Goal: Information Seeking & Learning: Learn about a topic

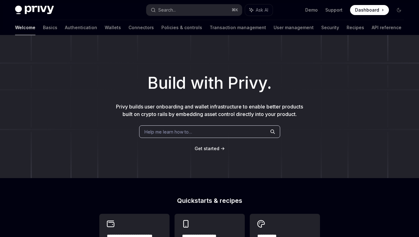
scroll to position [261, 0]
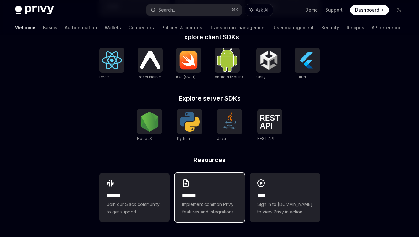
click at [229, 185] on div "******* Implement common Privy features and integrations." at bounding box center [209, 197] width 70 height 49
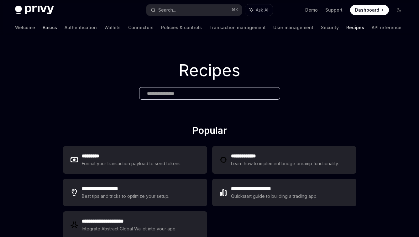
click at [43, 27] on link "Basics" at bounding box center [50, 27] width 14 height 15
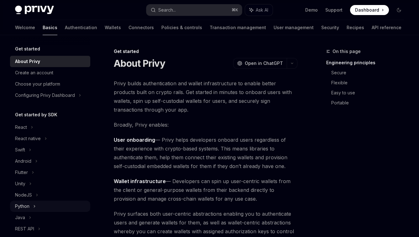
click at [25, 205] on div "Python" at bounding box center [22, 206] width 14 height 8
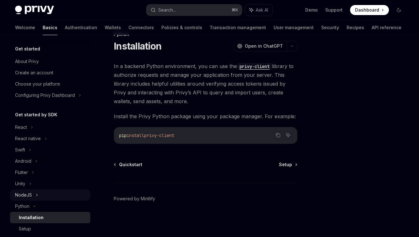
scroll to position [87, 0]
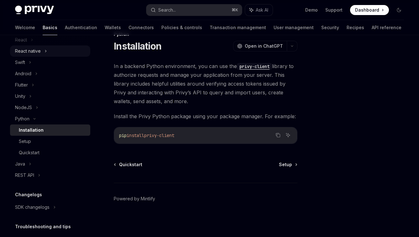
click at [37, 52] on div "React native" at bounding box center [28, 51] width 26 height 8
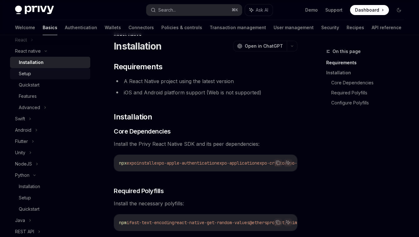
click at [43, 72] on div "Setup" at bounding box center [53, 74] width 68 height 8
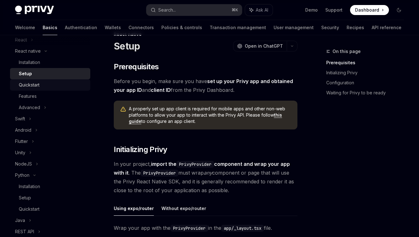
click at [43, 81] on div "Quickstart" at bounding box center [53, 85] width 68 height 8
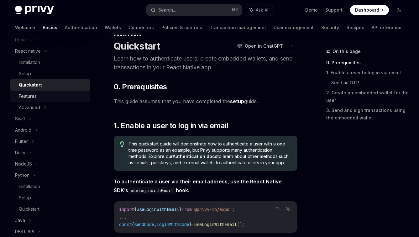
click at [32, 95] on div "Features" at bounding box center [28, 96] width 18 height 8
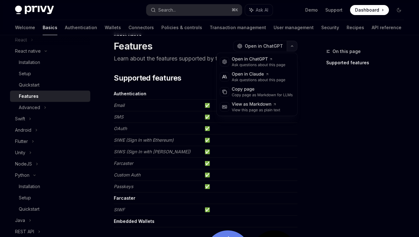
click at [289, 47] on icon "button" at bounding box center [292, 46] width 8 height 3
click at [256, 75] on div "Open in Claude" at bounding box center [259, 74] width 54 height 6
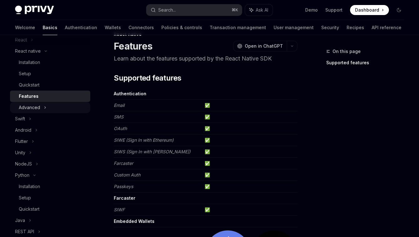
click at [69, 105] on div "Advanced" at bounding box center [50, 107] width 80 height 11
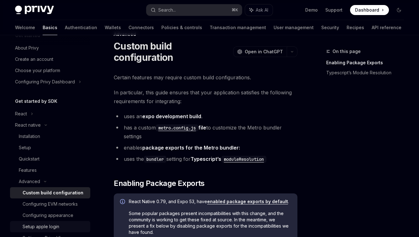
scroll to position [82, 0]
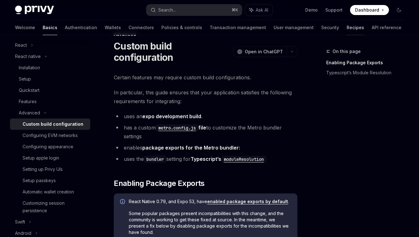
click at [346, 28] on link "Recipes" at bounding box center [355, 27] width 18 height 15
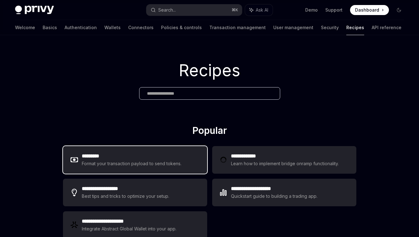
click at [154, 169] on div "********* Format your transaction payload to send tokens." at bounding box center [135, 160] width 144 height 28
type textarea "*"
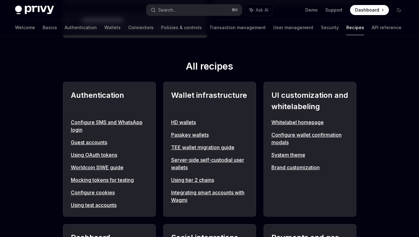
scroll to position [229, 0]
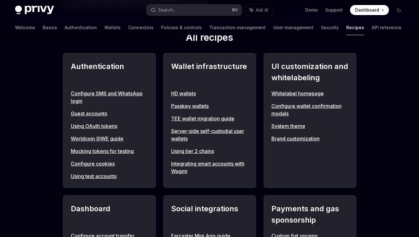
click at [104, 127] on link "Using OAuth tokens" at bounding box center [109, 126] width 77 height 8
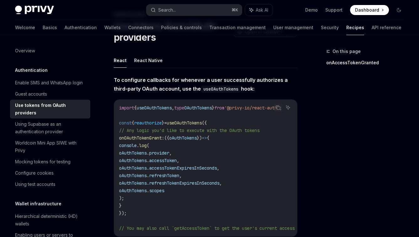
scroll to position [68, 0]
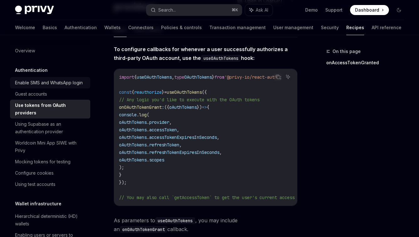
click at [49, 86] on div "Enable SMS and WhatsApp login" at bounding box center [49, 83] width 68 height 8
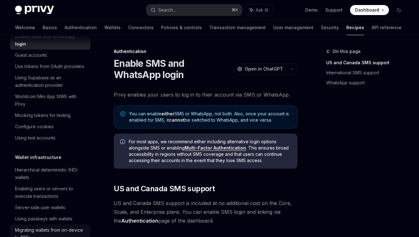
scroll to position [114, 0]
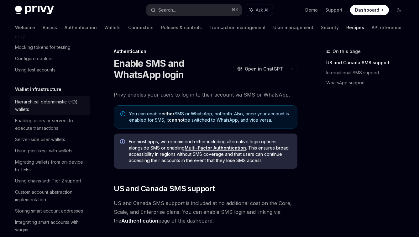
click at [49, 111] on div "Hierarchical deterministic (HD) wallets" at bounding box center [50, 105] width 71 height 15
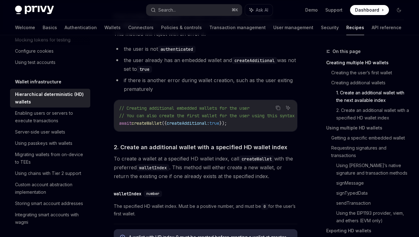
scroll to position [485, 0]
click at [37, 147] on div "Using passkeys with wallets" at bounding box center [43, 143] width 57 height 8
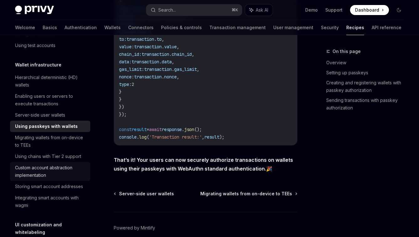
scroll to position [133, 0]
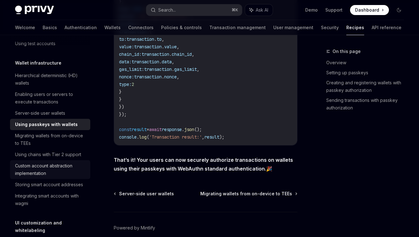
click at [56, 177] on div "Custom account abstraction implementation" at bounding box center [50, 169] width 71 height 15
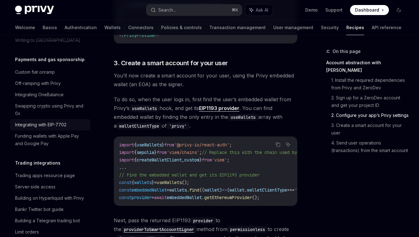
scroll to position [537, 0]
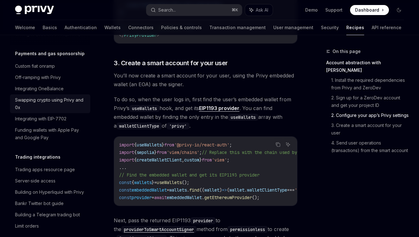
click at [71, 111] on div "Swapping crypto using Privy and 0x" at bounding box center [50, 103] width 71 height 15
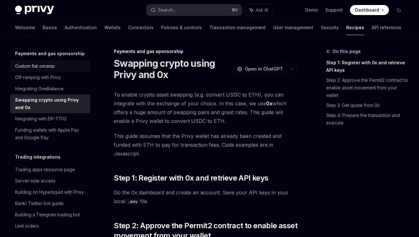
click at [34, 70] on div "Custom fiat onramp" at bounding box center [35, 66] width 40 height 8
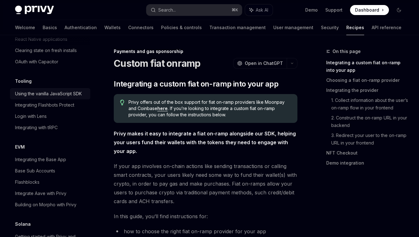
scroll to position [845, 0]
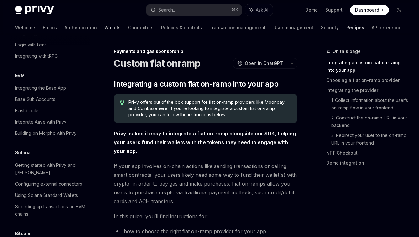
click at [104, 23] on link "Wallets" at bounding box center [112, 27] width 16 height 15
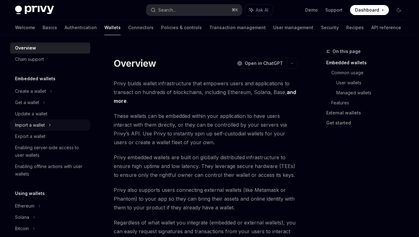
scroll to position [10, 0]
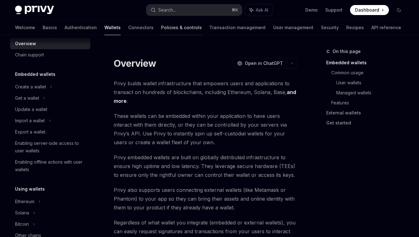
click at [161, 29] on link "Policies & controls" at bounding box center [181, 27] width 41 height 15
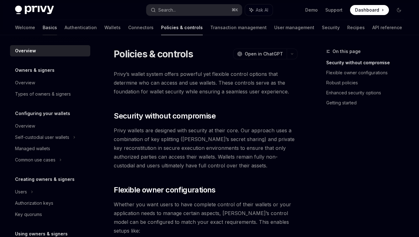
click at [43, 27] on link "Basics" at bounding box center [50, 27] width 14 height 15
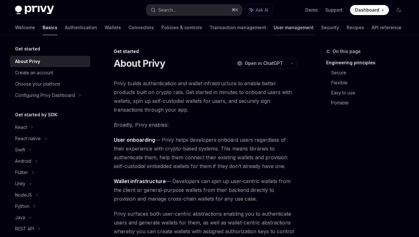
click at [273, 33] on link "User management" at bounding box center [293, 27] width 40 height 15
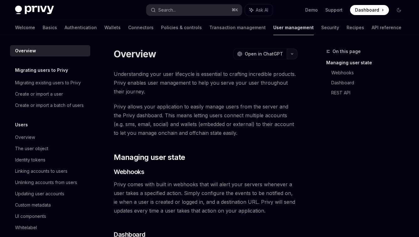
click at [293, 54] on icon "button" at bounding box center [292, 54] width 8 height 3
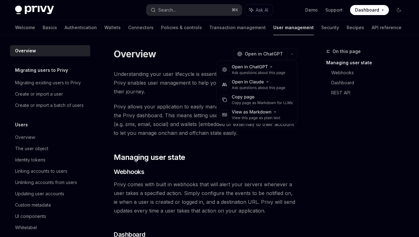
click at [290, 142] on div "Understanding your user lifecycle is essential to crafting incredible products.…" at bounding box center [205, 200] width 183 height 262
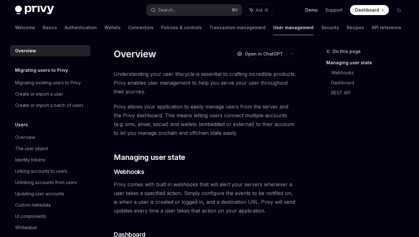
click at [314, 11] on link "Demo" at bounding box center [311, 10] width 13 height 6
click at [64, 92] on div "Create or import a user" at bounding box center [50, 94] width 71 height 8
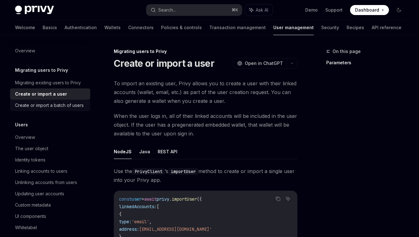
click at [70, 107] on div "Create or import a batch of users" at bounding box center [49, 105] width 69 height 8
type textarea "*"
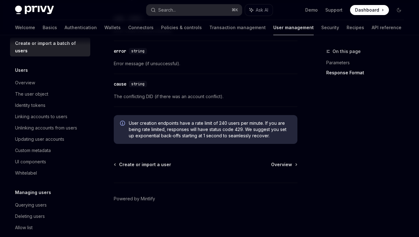
scroll to position [1283, 0]
